Goal: Information Seeking & Learning: Learn about a topic

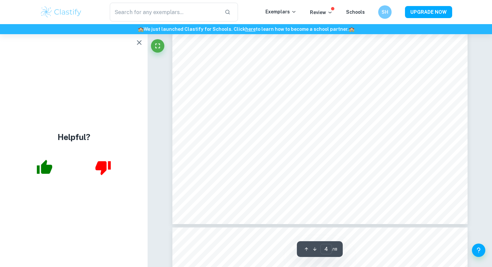
scroll to position [1254, 0]
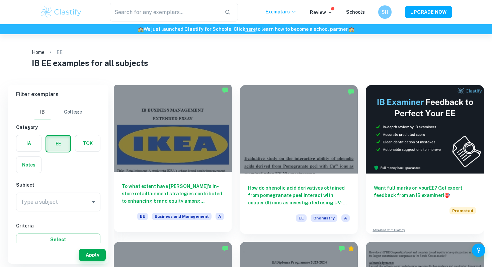
click at [187, 187] on h6 "To what extent have IKEA's in-store retailtainment strategies contributed to en…" at bounding box center [173, 193] width 102 height 22
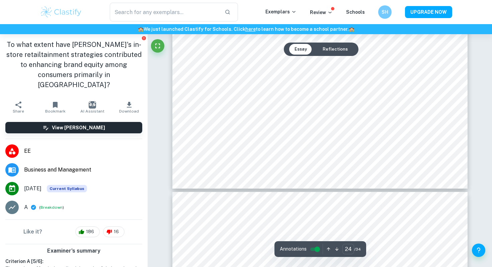
type input "25"
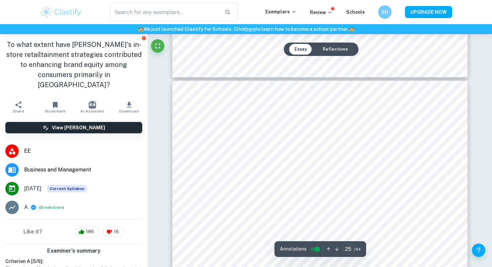
scroll to position [10242, 0]
